Goal: Task Accomplishment & Management: Complete application form

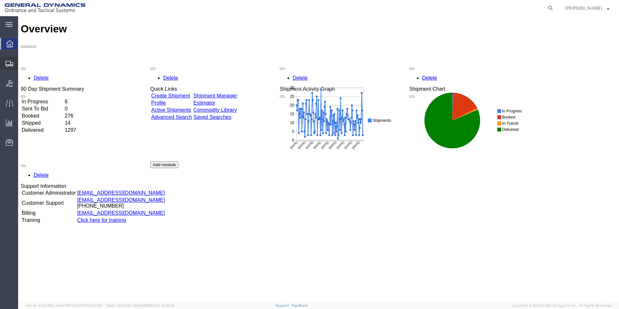
click at [0, 0] on span "Create from Template" at bounding box center [0, 0] width 0 height 0
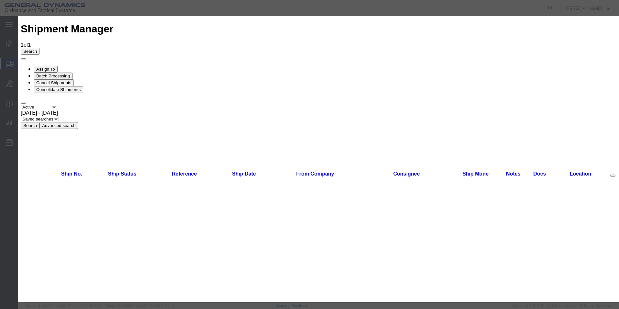
scroll to position [122, 0]
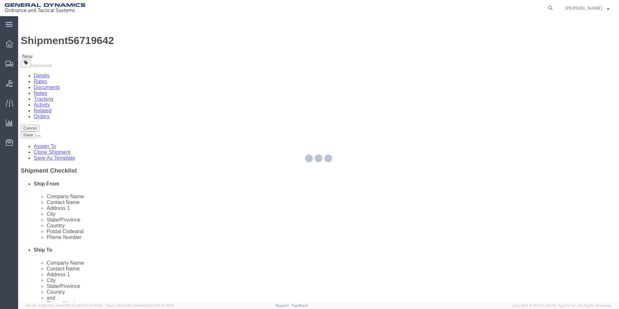
select select
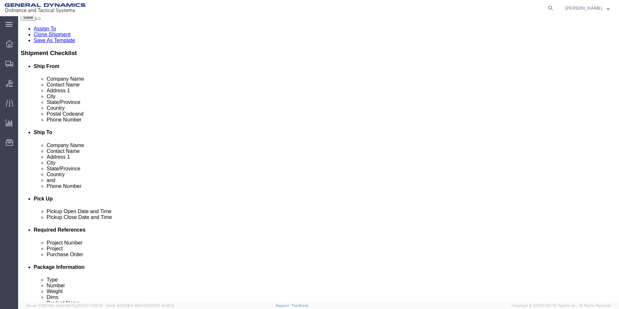
scroll to position [121, 0]
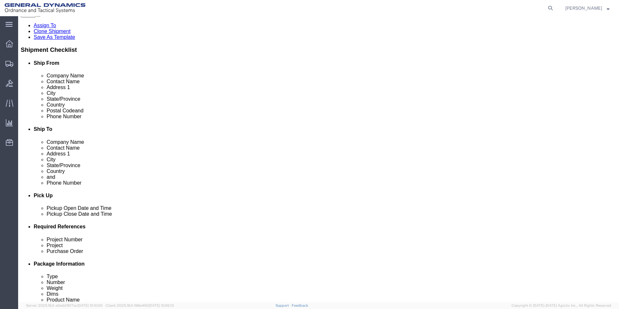
click div "Sep 04 2025 3:53 PM"
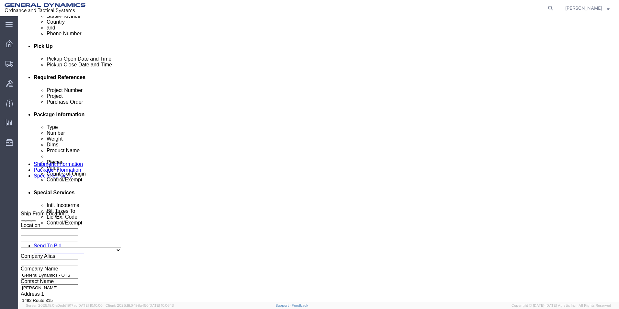
click input "3:53 PM"
click input "10:53 AM"
type input "10:00 AM"
click button "Apply"
click button "Continue"
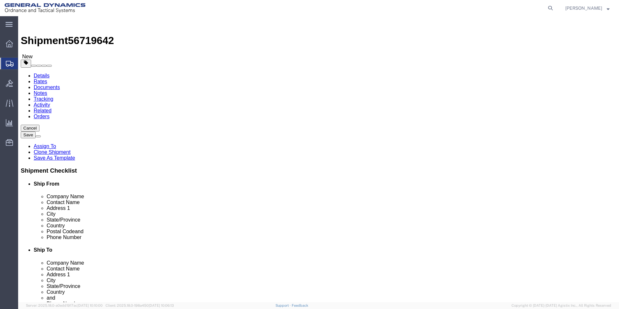
drag, startPoint x: 95, startPoint y: 138, endPoint x: 81, endPoint y: 139, distance: 13.3
click div "Number 5"
type input "4"
drag, startPoint x: 109, startPoint y: 163, endPoint x: 82, endPoint y: 163, distance: 27.2
click div "10084.00 Select kgs lbs"
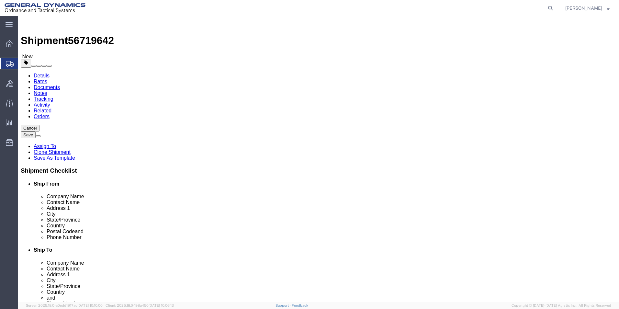
type input "10400.00"
click span "button"
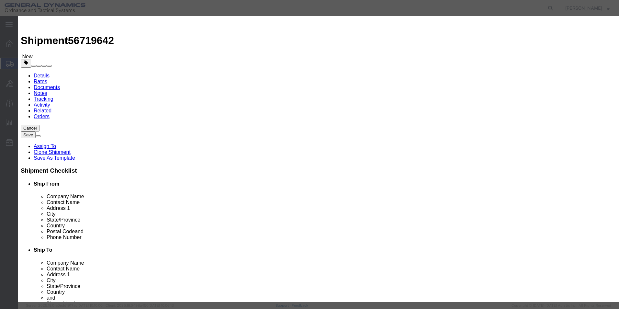
click button "Yes"
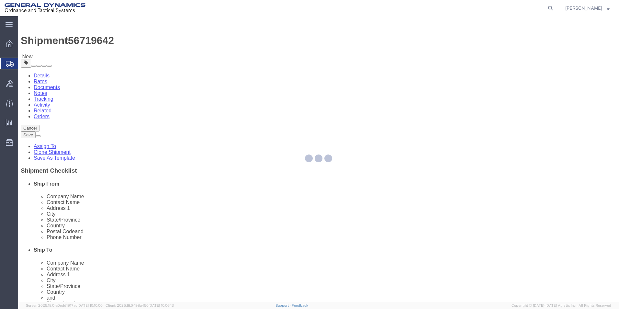
select select "PSNS"
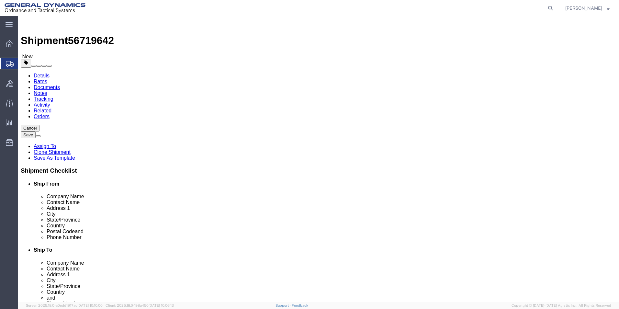
click dd "44.81 USD"
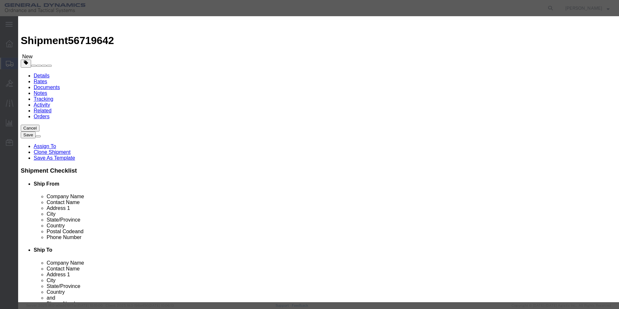
drag, startPoint x: 208, startPoint y: 62, endPoint x: 176, endPoint y: 63, distance: 32.4
click div "Pieces 2151.00 Select Bag Barrels 100Board Feet Bottle Box Blister Pack Carats …"
type input "1728.00"
type input "36"
click input "81 mm M821A4 HE empty shell bodies: LOT MIS25B361-002"
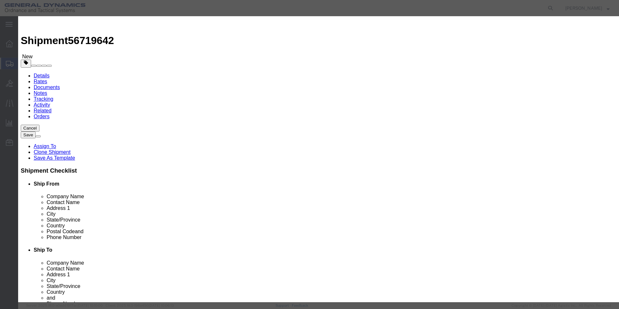
click input "81 mm M821A4 HE empty shell bodies: LOT 5B361-002"
click input "81 mm M821A4 HE empty shell bodies: LOT 1-002"
click input "81 mm M821A4 HE empty shell bodies: LOT 2"
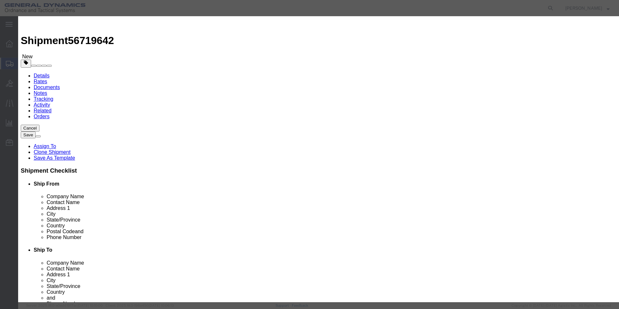
type input "81 mm M821A4 HE empty shell bodies: LOT MIS25C361-003"
click button "Save & Close"
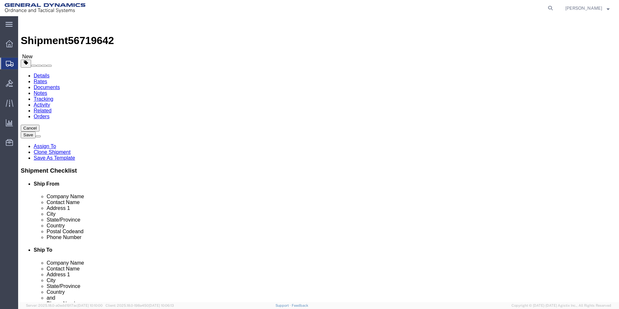
click button "Continue"
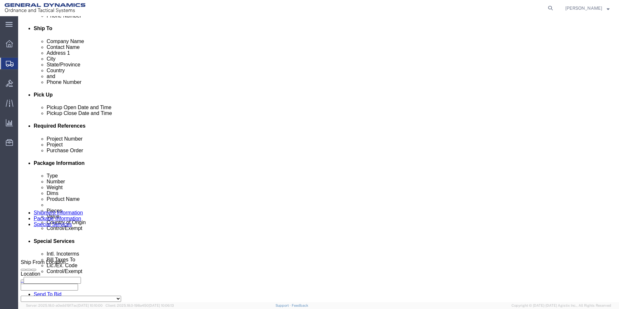
scroll to position [276, 0]
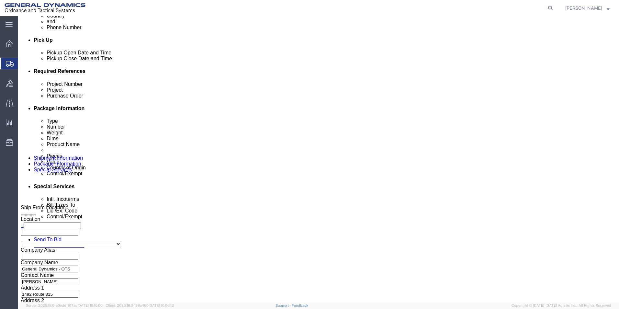
click select "Select Carriage Insurance Paid Carriage Paid To Cost and Freight Cost Insurance…"
select select "CFR"
click select "Select Carriage Insurance Paid Carriage Paid To Cost and Freight Cost Insurance…"
select select "SHIP"
click select "Select Recipient Account Sender/Shipper Third Party Account"
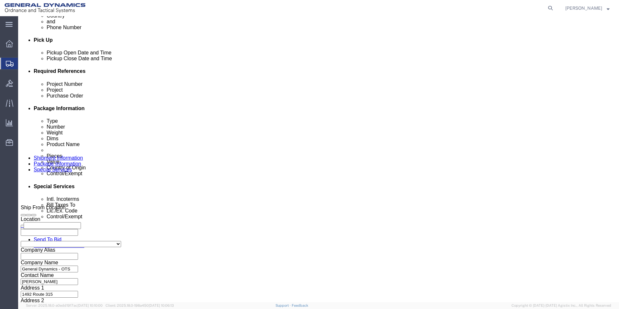
select select "SHIP"
click select "Select Recipient Account Sender/Shipper Third Party Account"
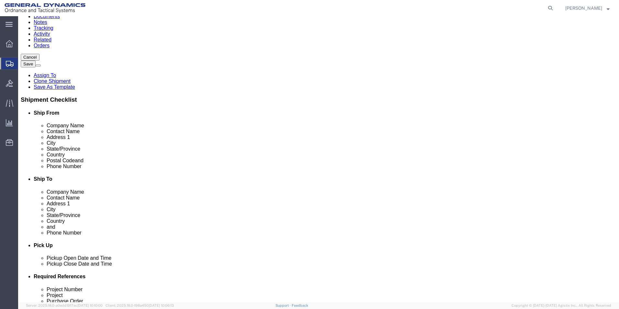
scroll to position [55, 0]
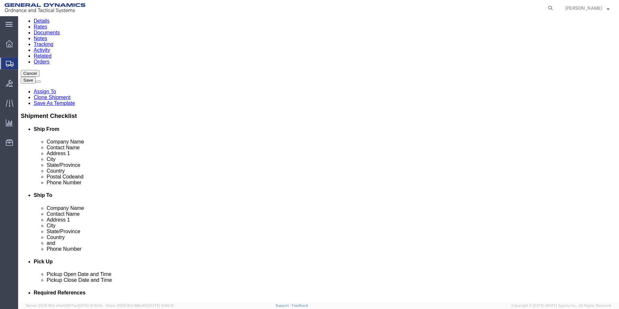
click button "Rate Shipment"
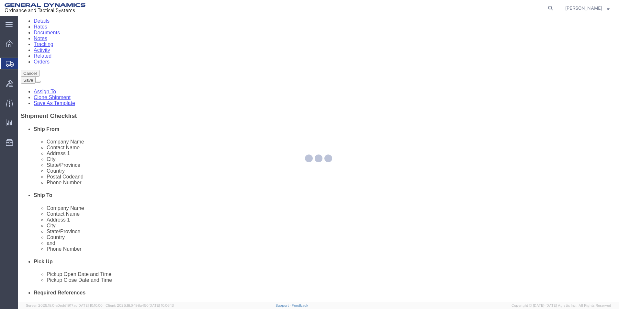
scroll to position [0, 0]
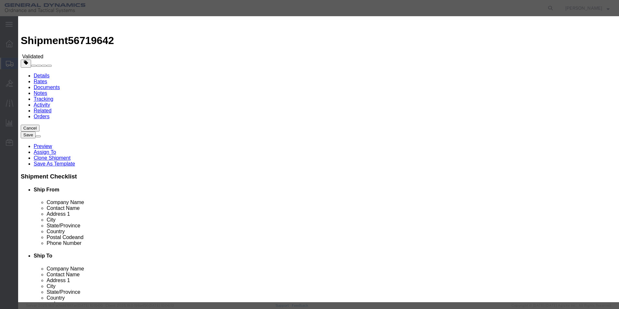
select select "3224"
select select "11790"
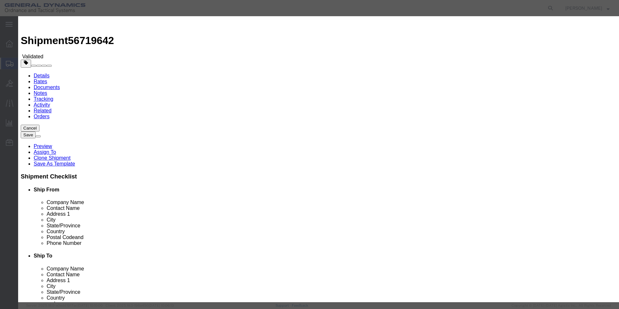
checkbox input "true"
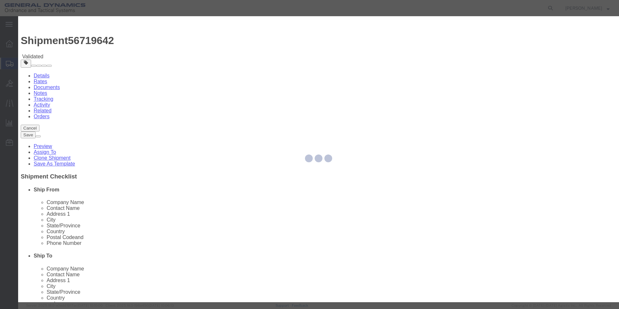
type input "Mark Bradley"
type input "5709087062"
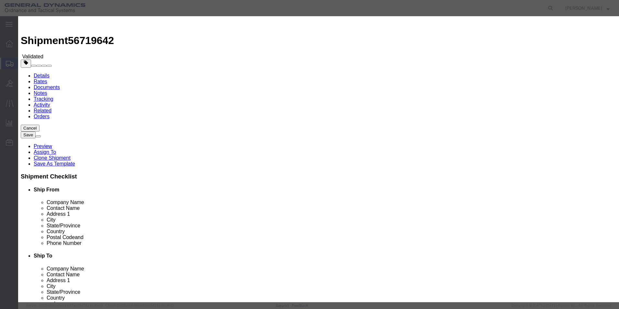
type input "56719642"
